Goal: Task Accomplishment & Management: Use online tool/utility

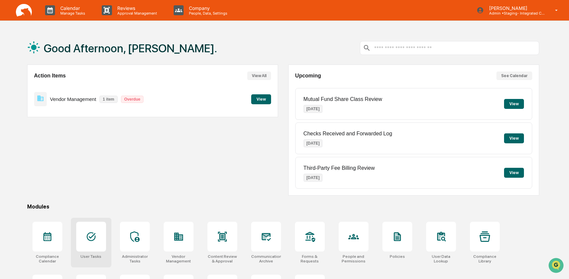
click at [105, 243] on div at bounding box center [91, 237] width 30 height 30
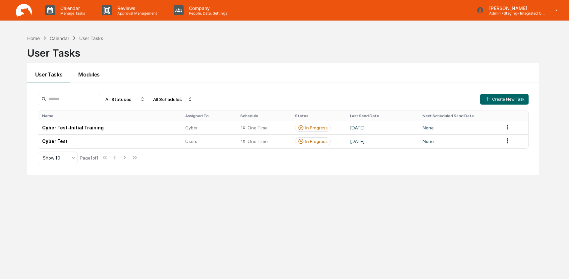
click at [88, 75] on button "Modules" at bounding box center [88, 72] width 37 height 19
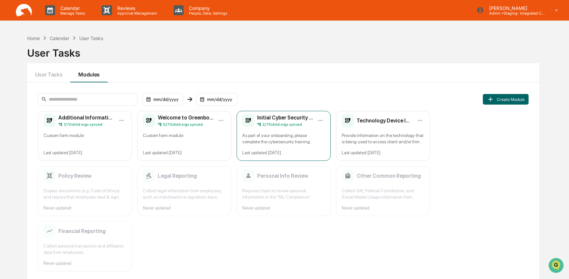
click at [294, 139] on div "As part of your onboarding, please complete the cybersecurity training module. …" at bounding box center [283, 139] width 83 height 13
click at [324, 121] on html "Calendar Manage Tasks Reviews Approval Management Company People, Data, Setting…" at bounding box center [284, 139] width 569 height 279
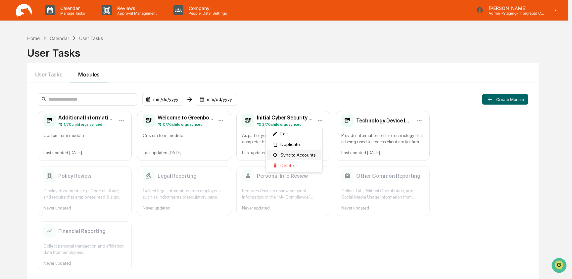
click at [302, 157] on span "Sync to Accounts" at bounding box center [298, 154] width 35 height 5
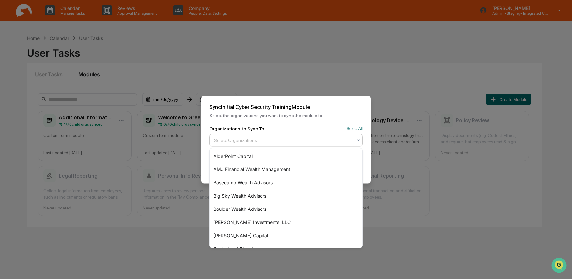
click at [264, 143] on div at bounding box center [283, 140] width 138 height 7
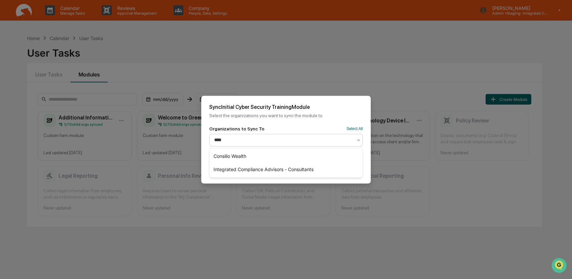
type input "*****"
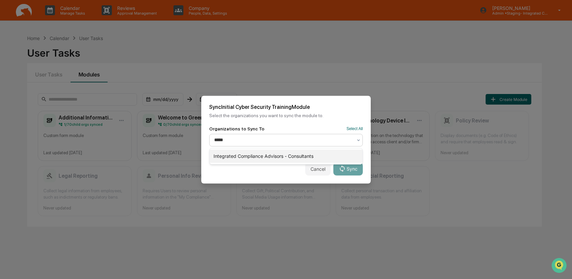
click at [257, 158] on div "Integrated Compliance Advisors - Consultants" at bounding box center [286, 156] width 153 height 13
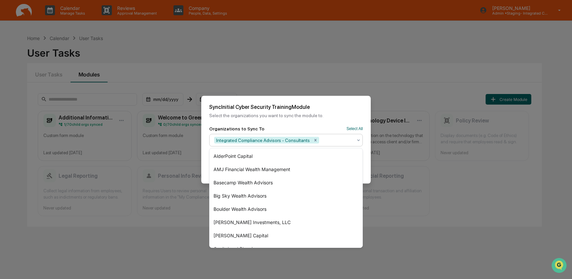
click at [324, 120] on div "Sync Initial Cyber Security Training Module Select the organizations you want t…" at bounding box center [286, 111] width 170 height 30
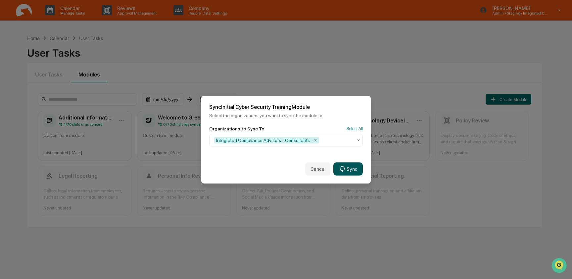
click at [354, 167] on button "Sync" at bounding box center [348, 168] width 29 height 13
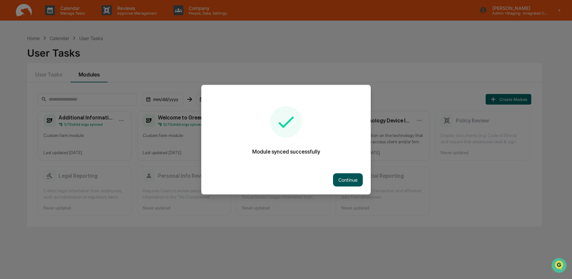
click at [356, 182] on button "Continue" at bounding box center [348, 179] width 30 height 13
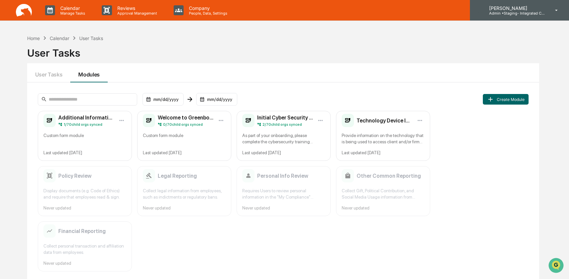
click at [528, 4] on div "[PERSON_NAME] Admin • Staging- Integrated Compliance Advisors" at bounding box center [519, 10] width 99 height 21
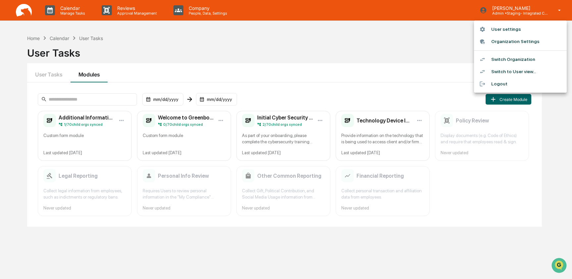
click at [509, 56] on li "Switch Organization" at bounding box center [520, 59] width 93 height 12
